Goal: Check status: Check status

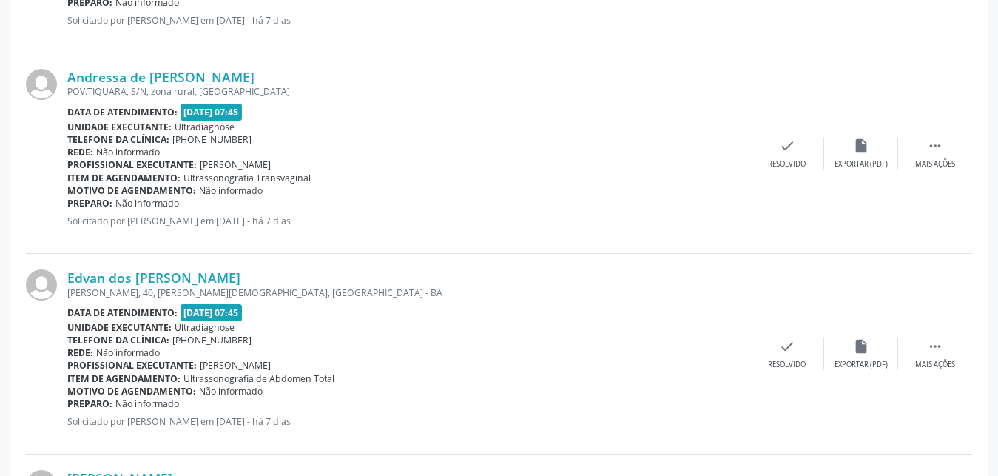
scroll to position [1234, 0]
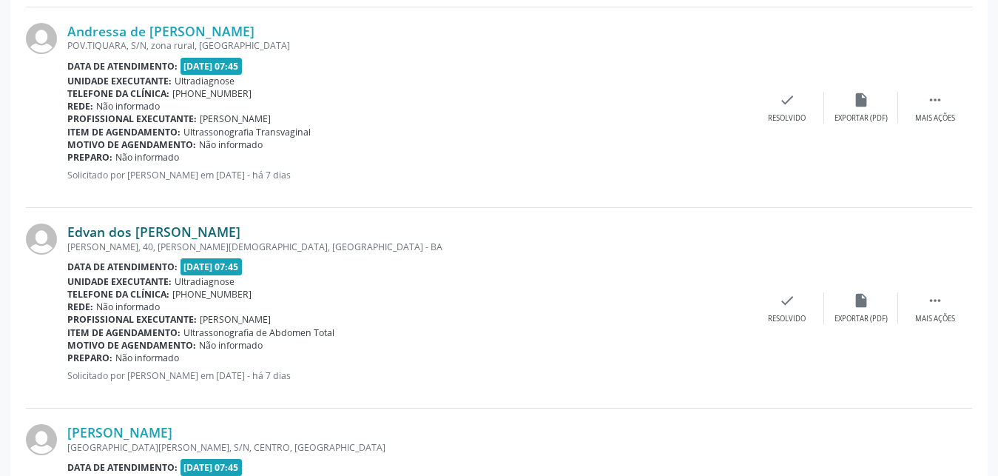
click at [105, 233] on link "Edvan dos [PERSON_NAME]" at bounding box center [153, 232] width 173 height 16
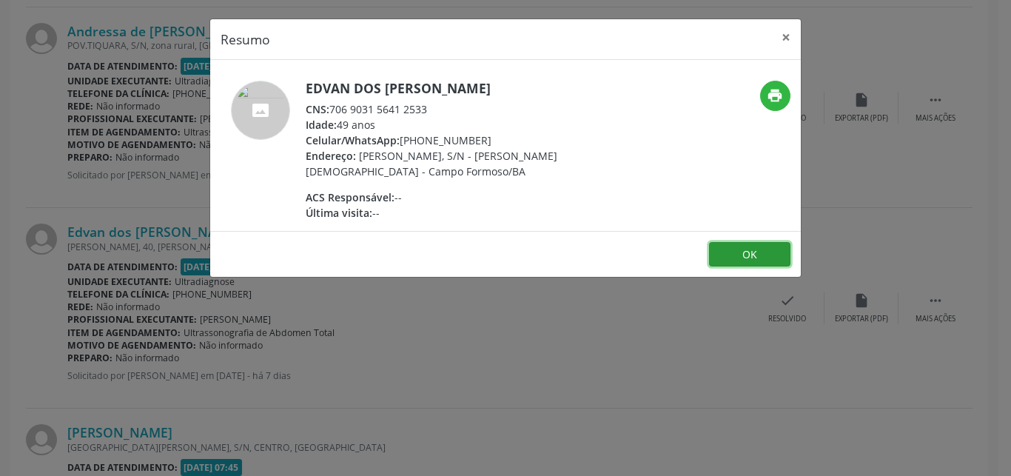
click at [745, 261] on button "OK" at bounding box center [749, 254] width 81 height 25
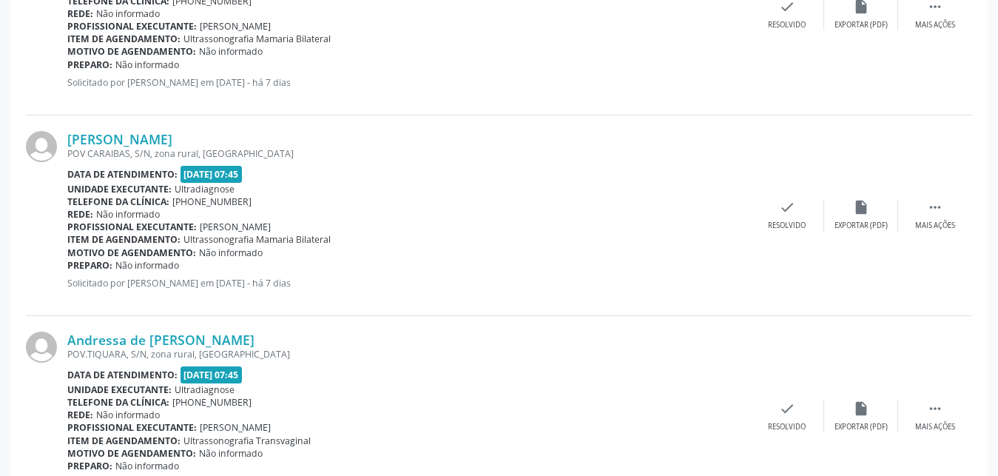
scroll to position [897, 0]
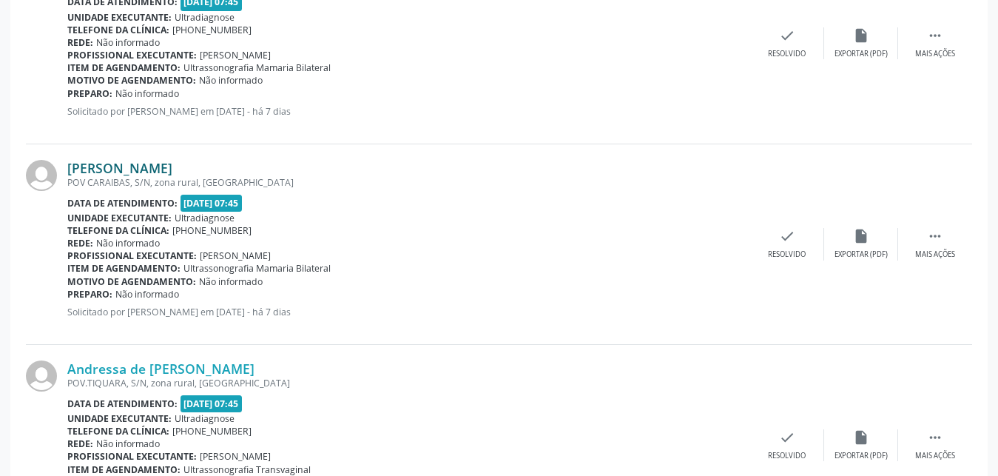
click at [153, 169] on link "[PERSON_NAME]" at bounding box center [119, 168] width 105 height 16
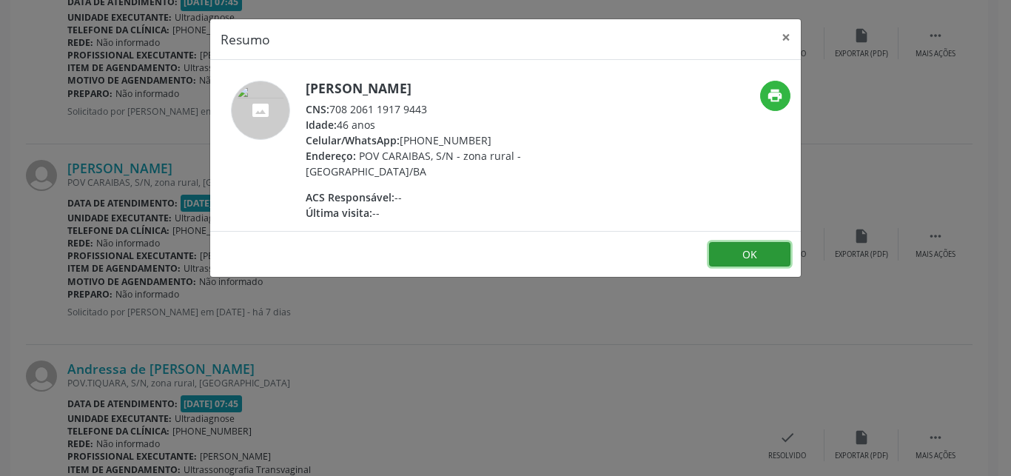
click at [725, 260] on button "OK" at bounding box center [749, 254] width 81 height 25
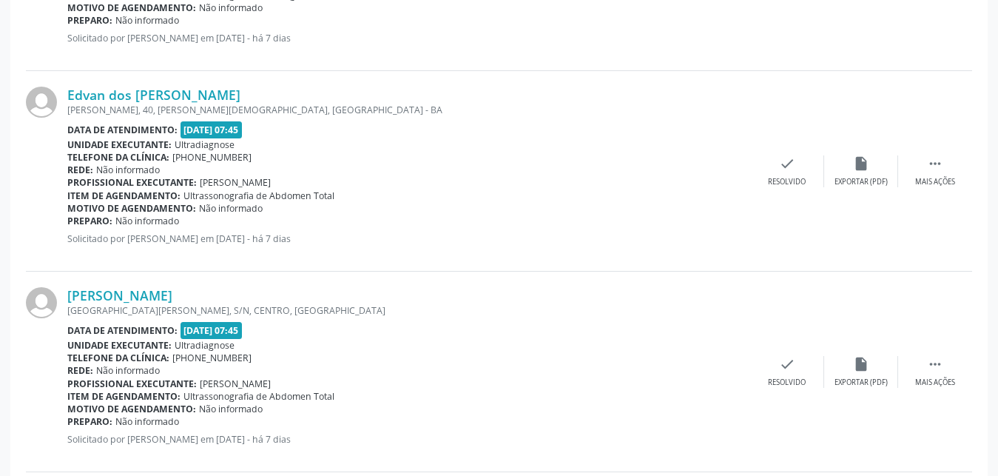
scroll to position [1406, 0]
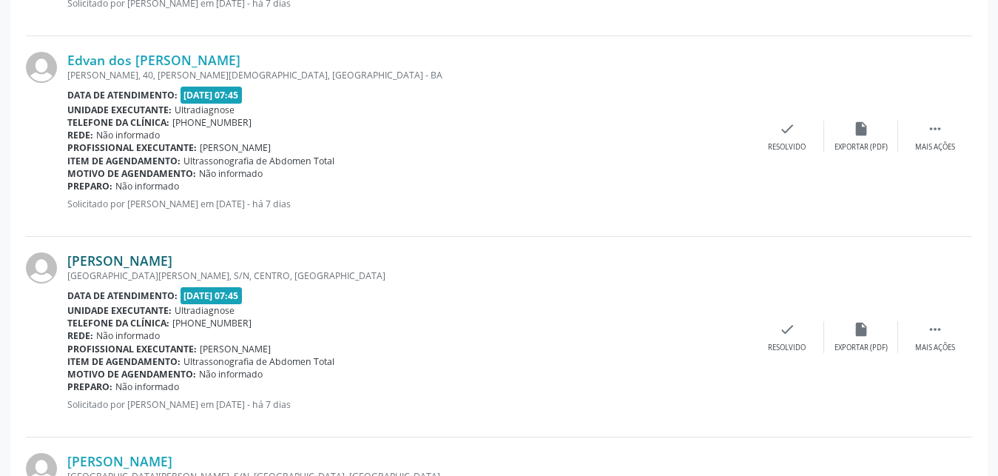
click at [103, 264] on link "[PERSON_NAME]" at bounding box center [119, 260] width 105 height 16
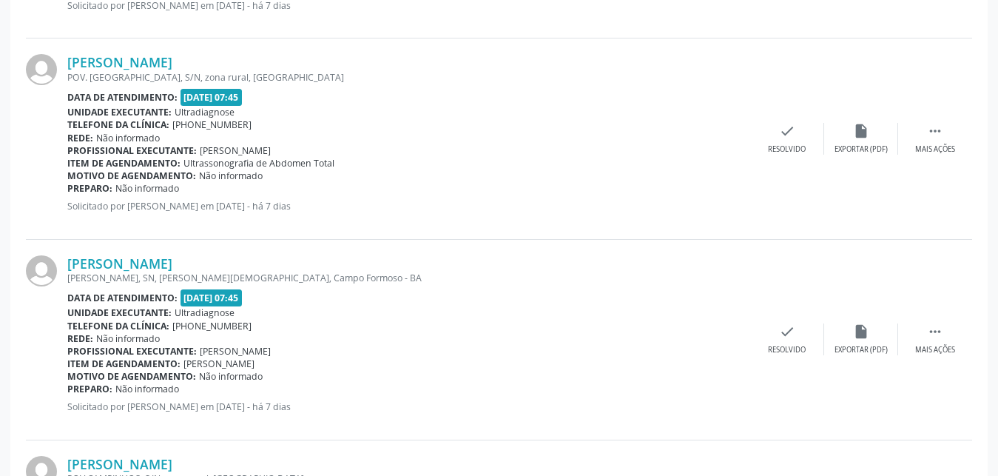
scroll to position [2029, 0]
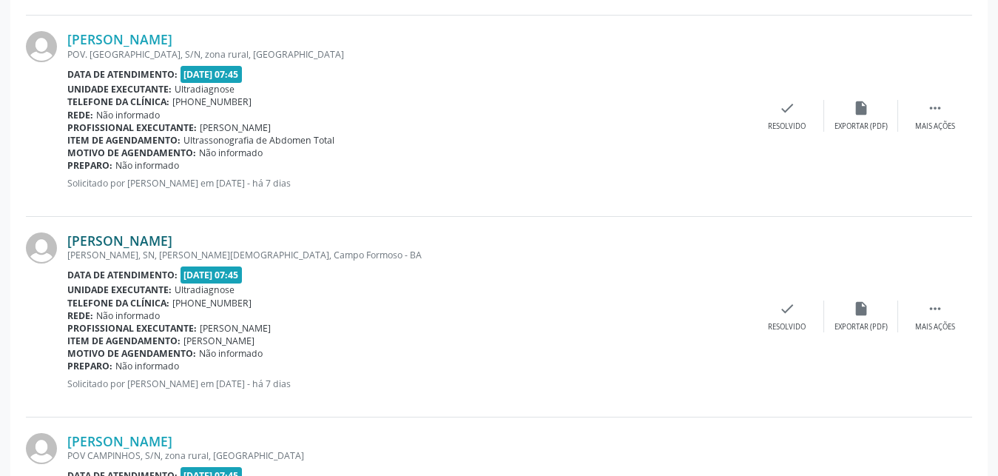
click at [158, 242] on link "[PERSON_NAME]" at bounding box center [119, 240] width 105 height 16
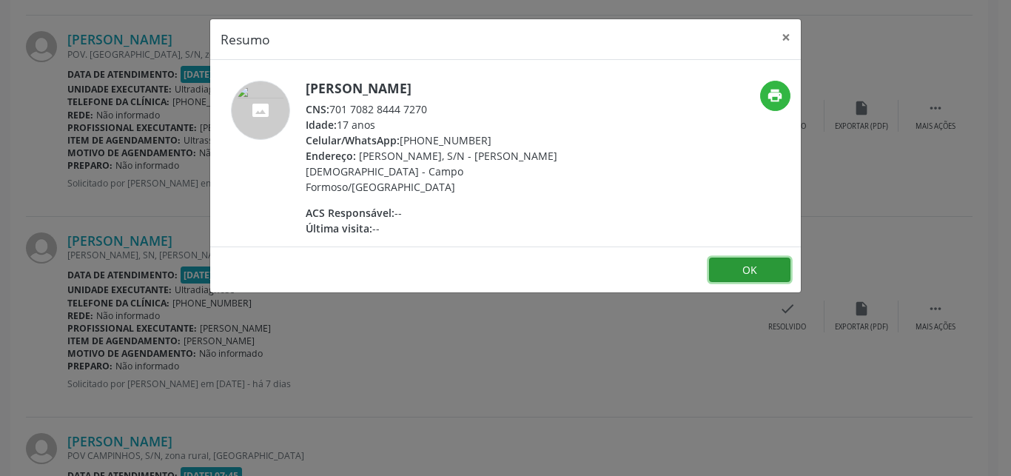
click at [713, 258] on button "OK" at bounding box center [749, 270] width 81 height 25
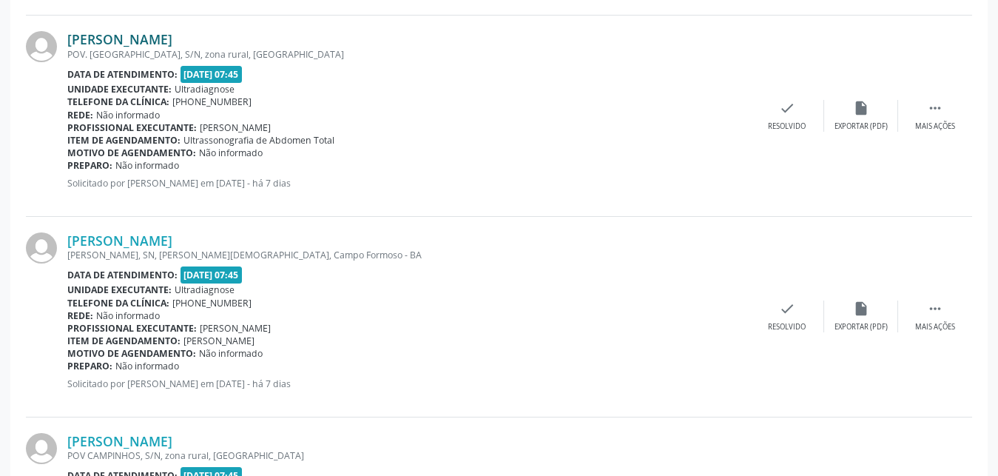
click at [125, 33] on link "[PERSON_NAME]" at bounding box center [119, 39] width 105 height 16
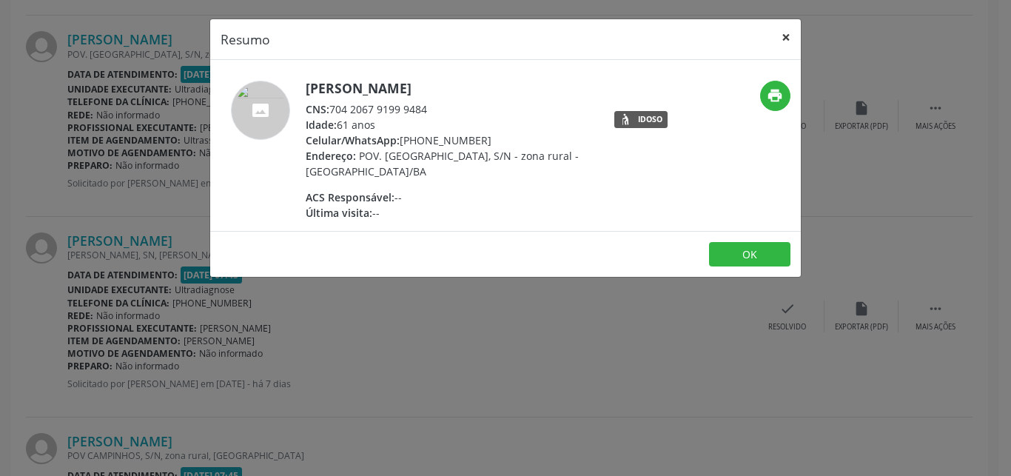
click at [783, 37] on button "×" at bounding box center [786, 37] width 30 height 36
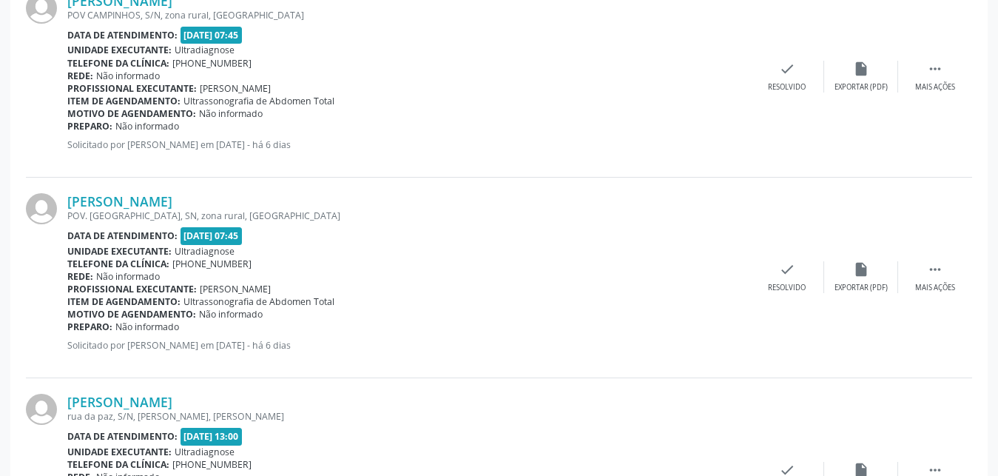
scroll to position [2566, 0]
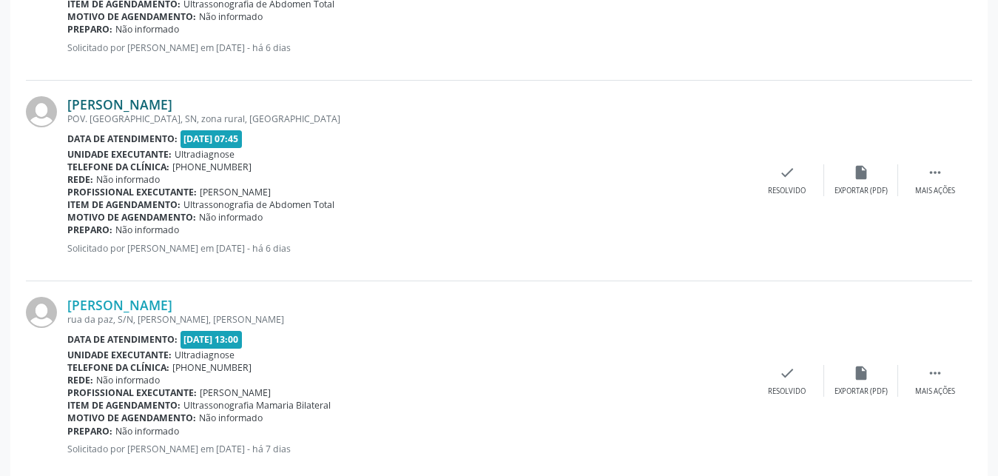
click at [127, 103] on link "[PERSON_NAME]" at bounding box center [119, 104] width 105 height 16
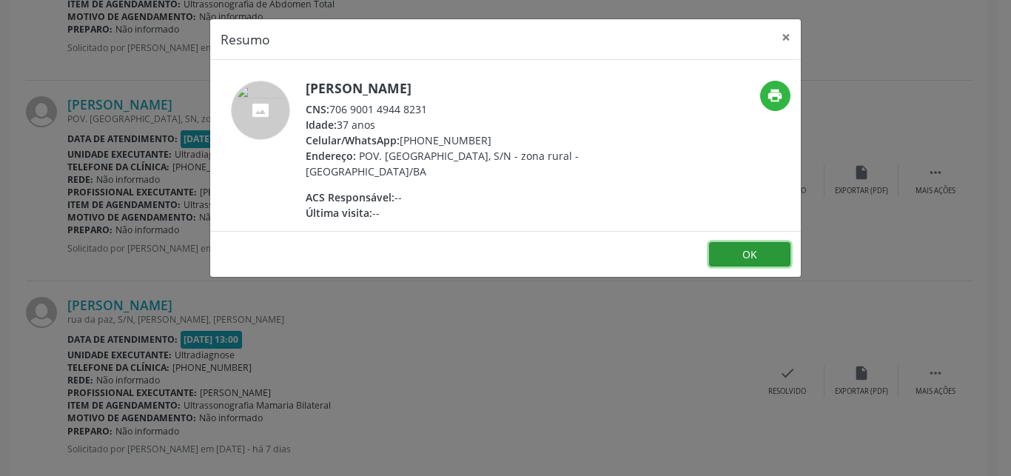
click at [758, 251] on button "OK" at bounding box center [749, 254] width 81 height 25
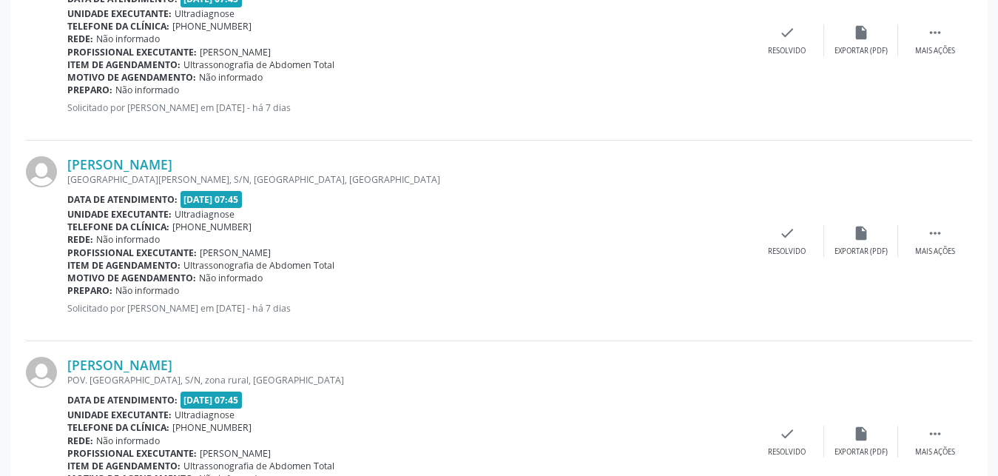
scroll to position [1560, 0]
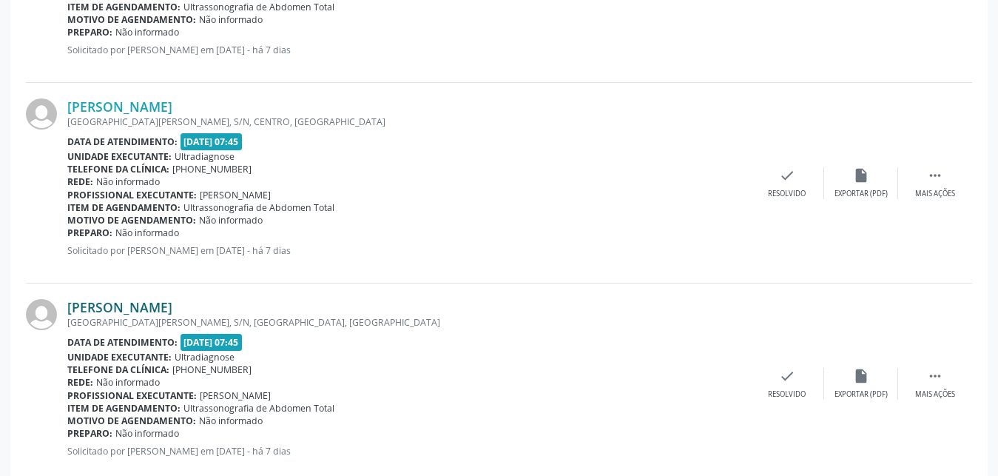
click at [141, 312] on link "[PERSON_NAME]" at bounding box center [119, 307] width 105 height 16
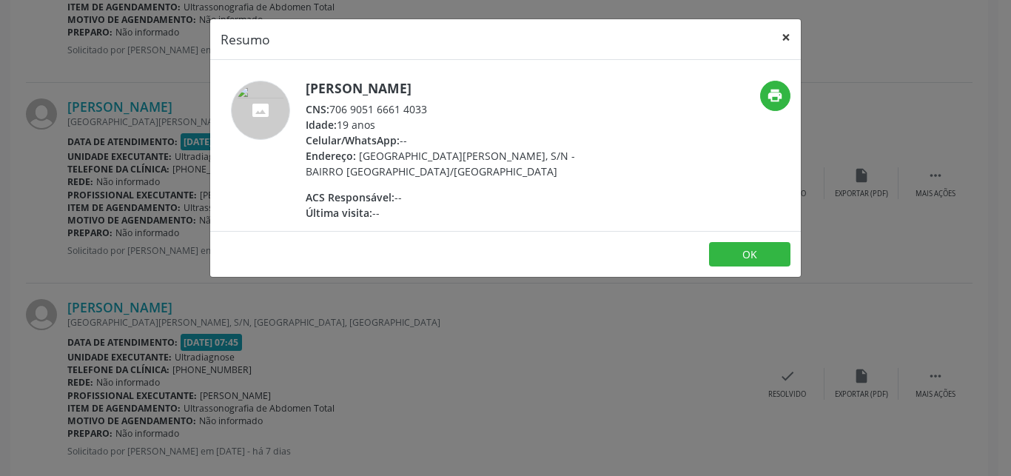
click at [787, 37] on button "×" at bounding box center [786, 37] width 30 height 36
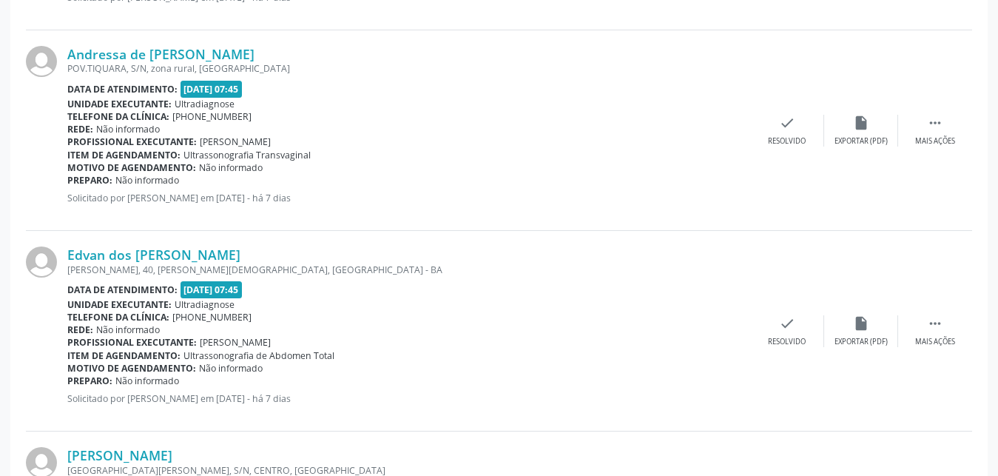
scroll to position [1126, 0]
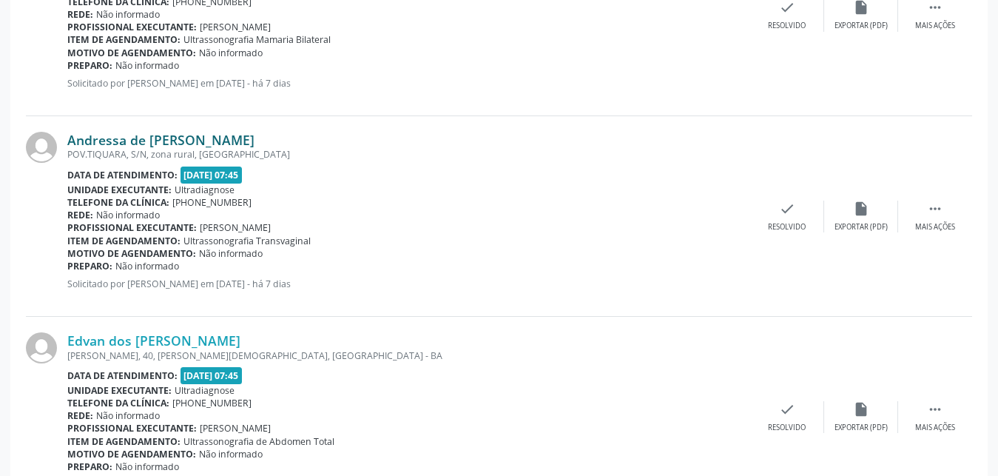
click at [105, 135] on link "Andressa de [PERSON_NAME]" at bounding box center [160, 140] width 187 height 16
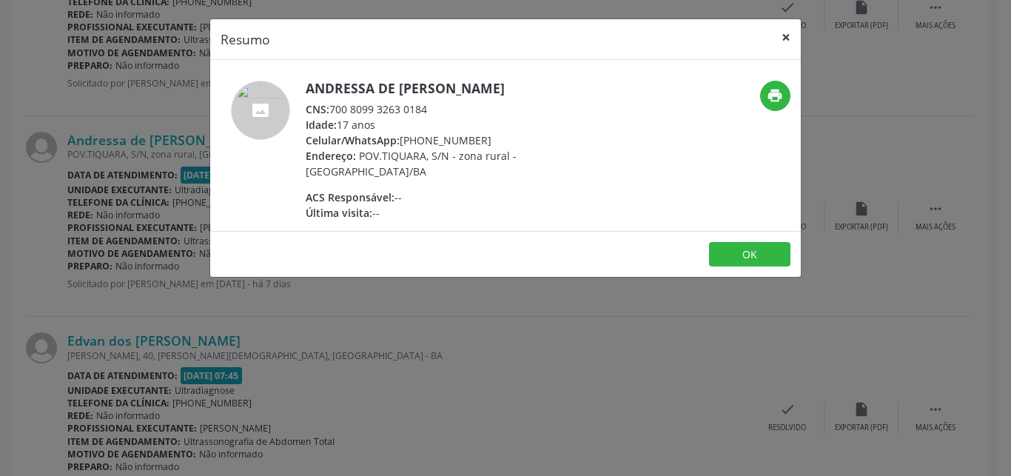
click at [782, 37] on button "×" at bounding box center [786, 37] width 30 height 36
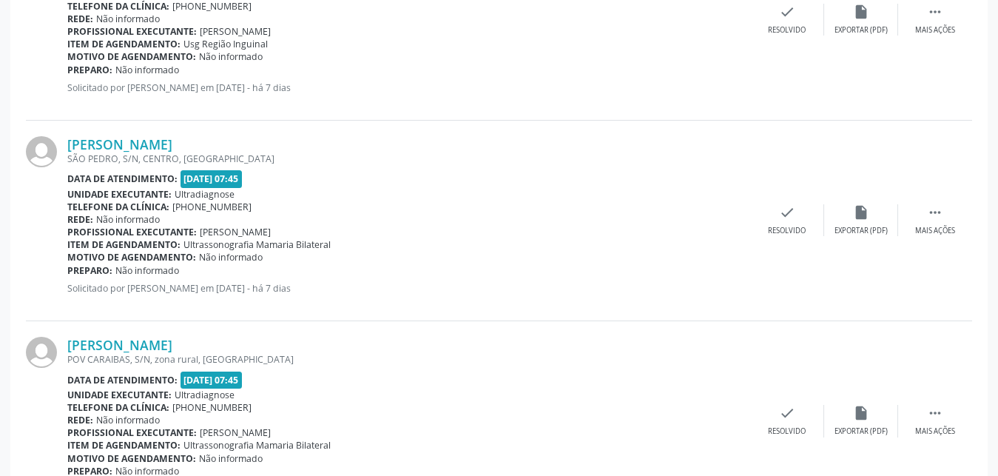
scroll to position [663, 0]
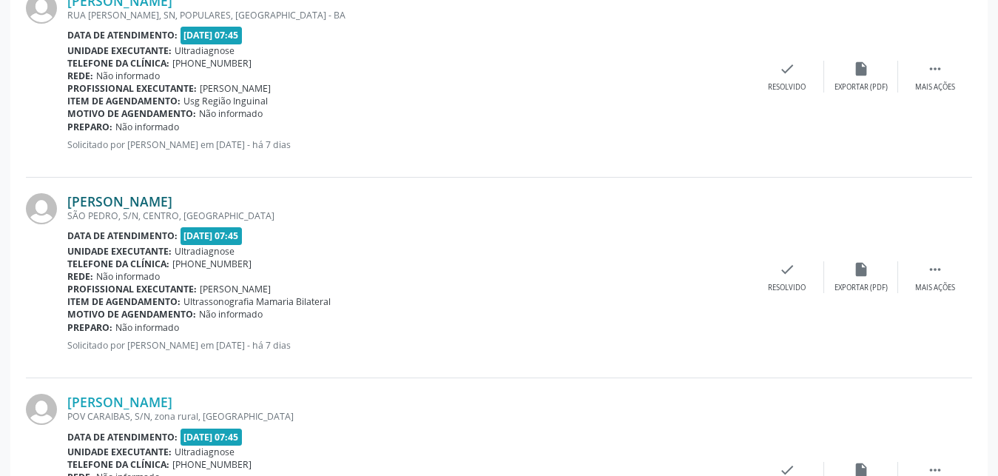
click at [158, 206] on link "[PERSON_NAME]" at bounding box center [119, 201] width 105 height 16
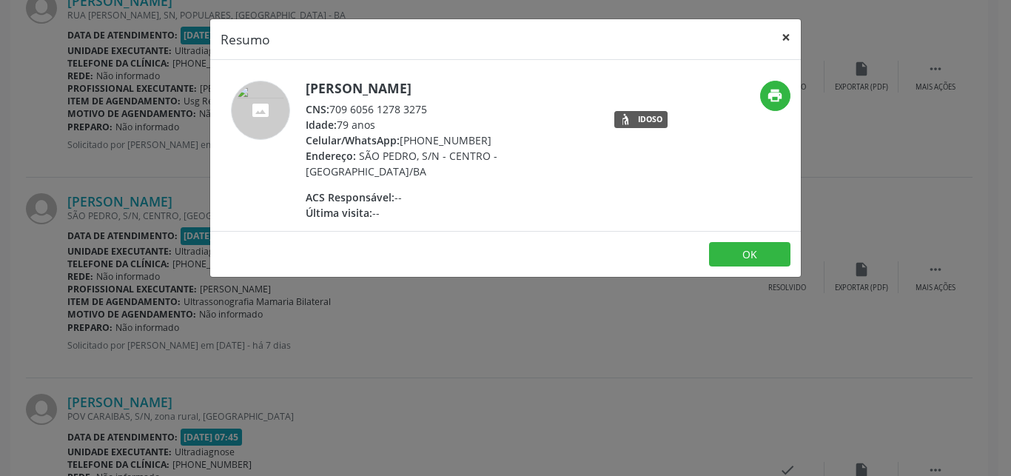
click at [790, 37] on button "×" at bounding box center [786, 37] width 30 height 36
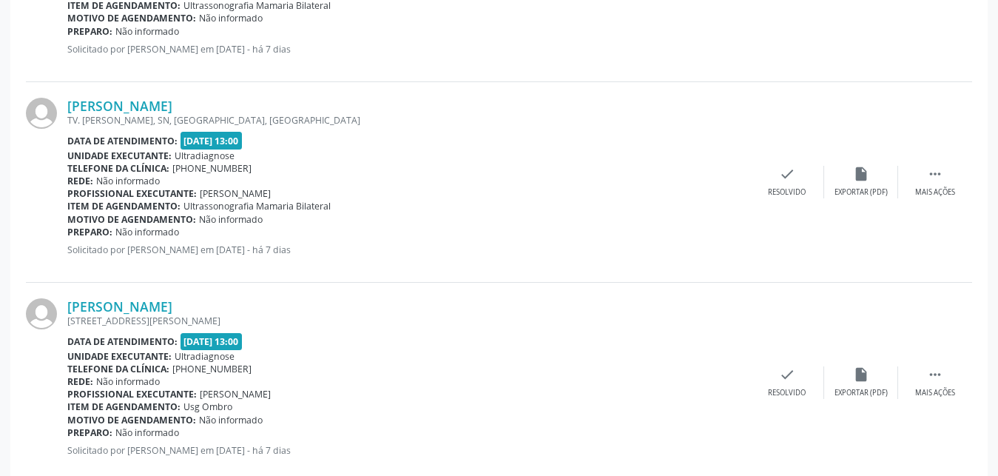
scroll to position [3040, 0]
